Goal: Task Accomplishment & Management: Use online tool/utility

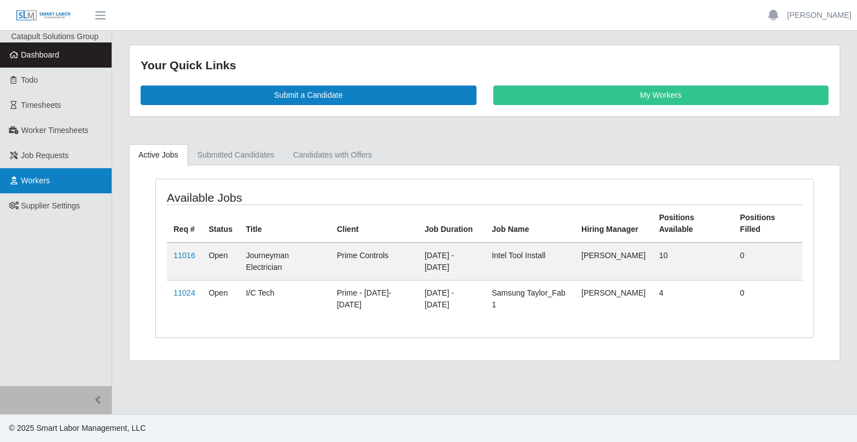
click at [47, 178] on span "Workers" at bounding box center [35, 180] width 29 height 9
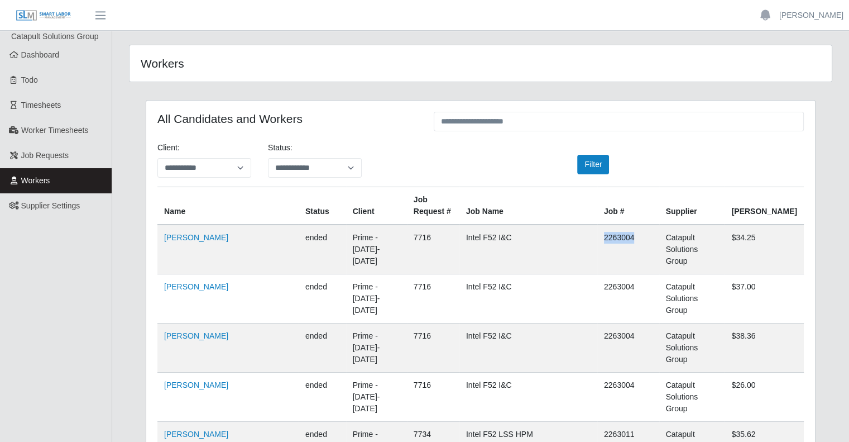
drag, startPoint x: 612, startPoint y: 236, endPoint x: 656, endPoint y: 238, distance: 44.7
click at [656, 238] on td "2263004" at bounding box center [628, 249] width 62 height 50
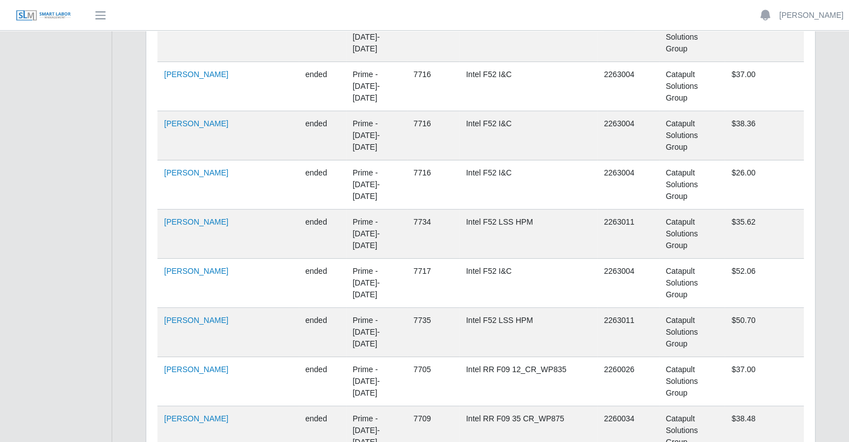
scroll to position [56, 0]
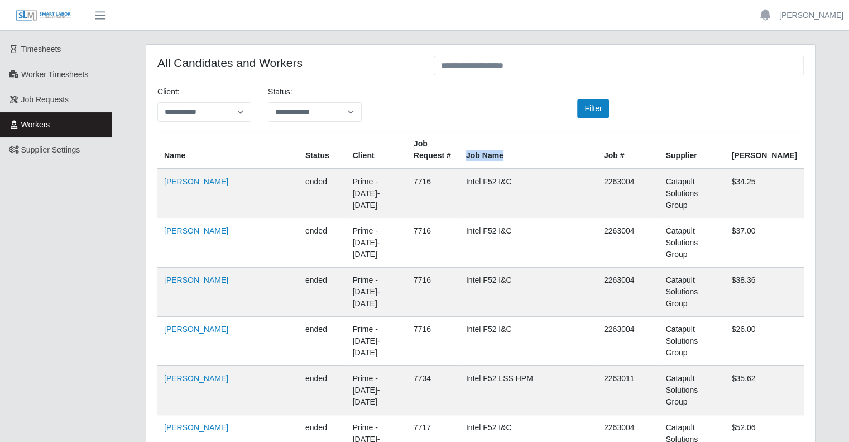
drag, startPoint x: 462, startPoint y: 145, endPoint x: 523, endPoint y: 162, distance: 62.6
click at [523, 162] on th "Job Name" at bounding box center [528, 150] width 138 height 38
click at [313, 109] on select "**********" at bounding box center [315, 112] width 94 height 20
select select "*******"
click at [268, 102] on select "**********" at bounding box center [315, 112] width 94 height 20
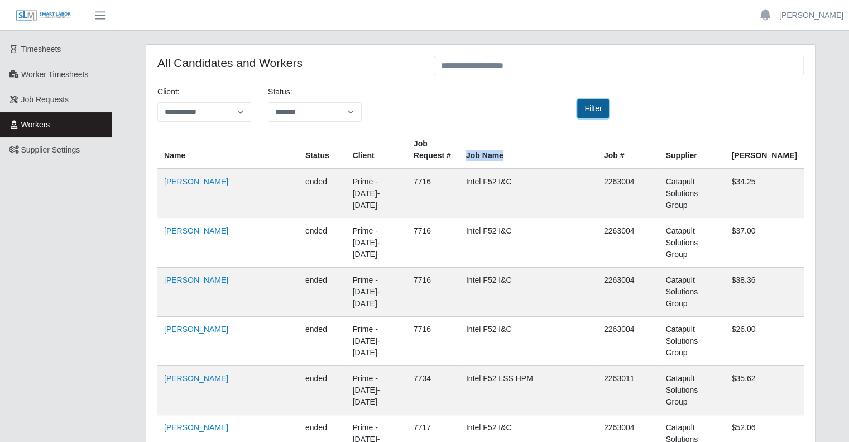
click at [596, 105] on button "Filter" at bounding box center [593, 109] width 32 height 20
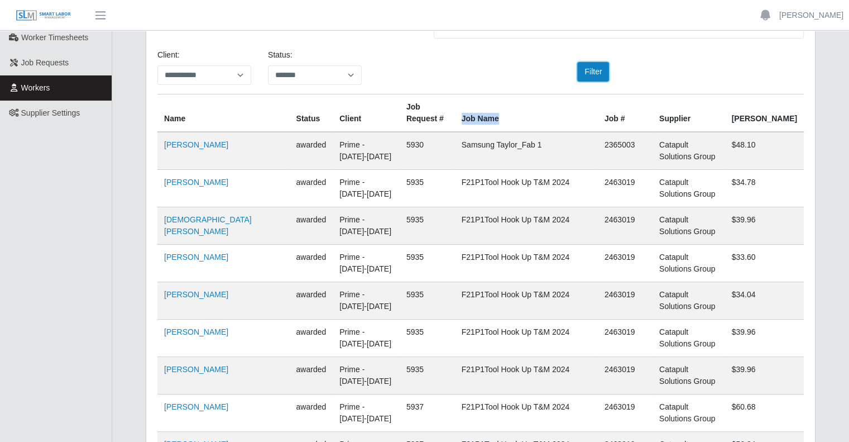
scroll to position [112, 0]
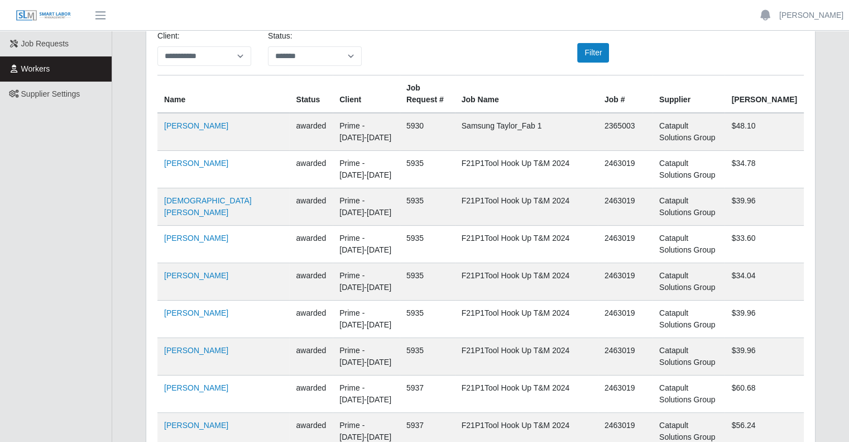
click at [630, 128] on td "2365003" at bounding box center [625, 132] width 55 height 38
drag, startPoint x: 471, startPoint y: 162, endPoint x: 619, endPoint y: 175, distance: 148.5
click at [619, 188] on tr "Erasmo Anguiano awarded Prime - Monday-Sunday 5935 F21P1Tool Hook Up T&M 2024 2…" at bounding box center [480, 206] width 646 height 37
click at [486, 116] on td "Samsung Taylor_Fab 1" at bounding box center [526, 132] width 143 height 38
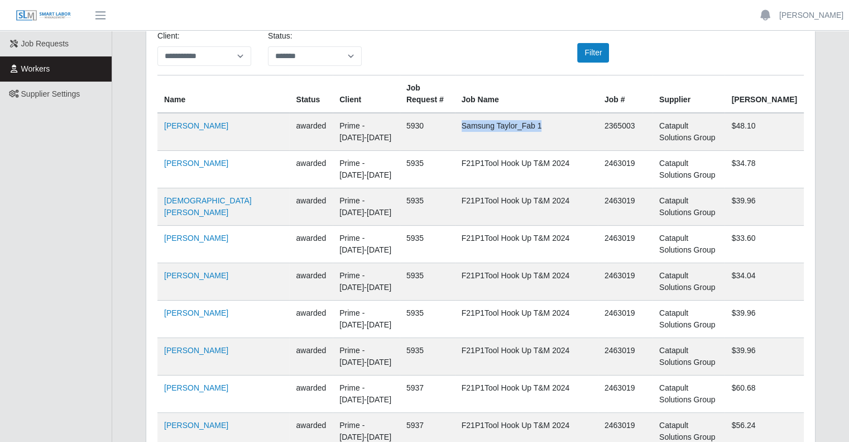
drag, startPoint x: 471, startPoint y: 126, endPoint x: 582, endPoint y: 130, distance: 111.2
click at [586, 123] on td "Samsung Taylor_Fab 1" at bounding box center [526, 132] width 143 height 38
drag, startPoint x: 466, startPoint y: 162, endPoint x: 587, endPoint y: 150, distance: 121.1
click at [587, 151] on td "F21P1Tool Hook Up T&M 2024" at bounding box center [526, 169] width 143 height 37
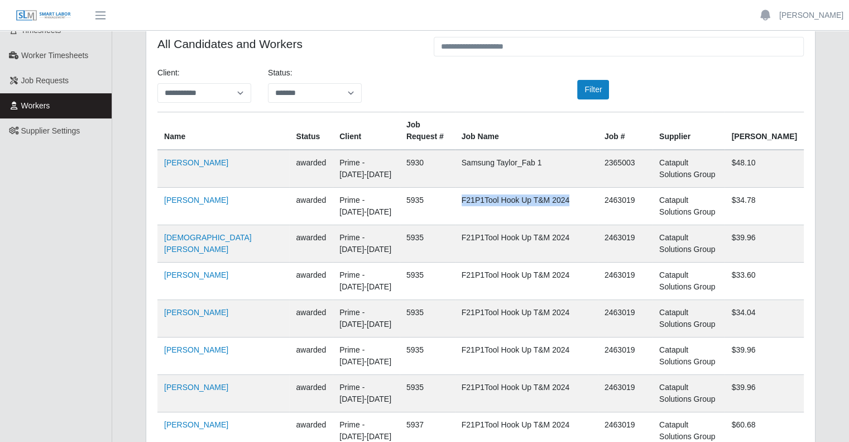
scroll to position [56, 0]
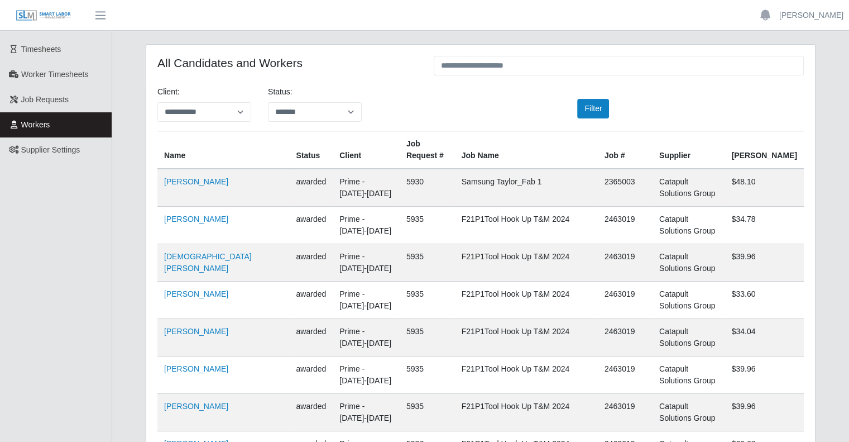
click at [478, 108] on div "**********" at bounding box center [480, 108] width 663 height 45
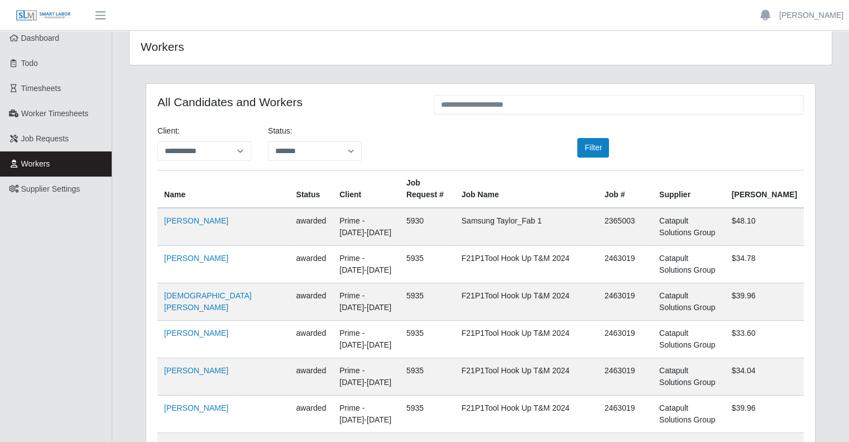
scroll to position [0, 0]
